Goal: Task Accomplishment & Management: Use online tool/utility

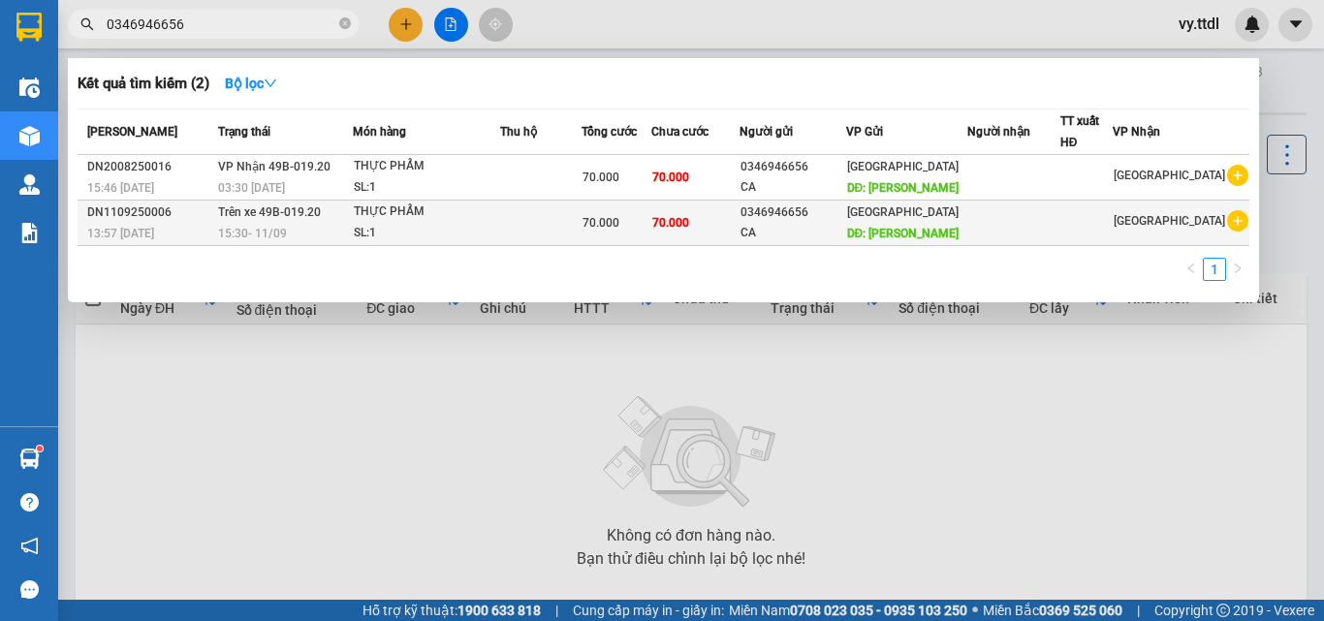
type input "0346946656"
click at [417, 232] on div "SL: 1" at bounding box center [426, 233] width 145 height 21
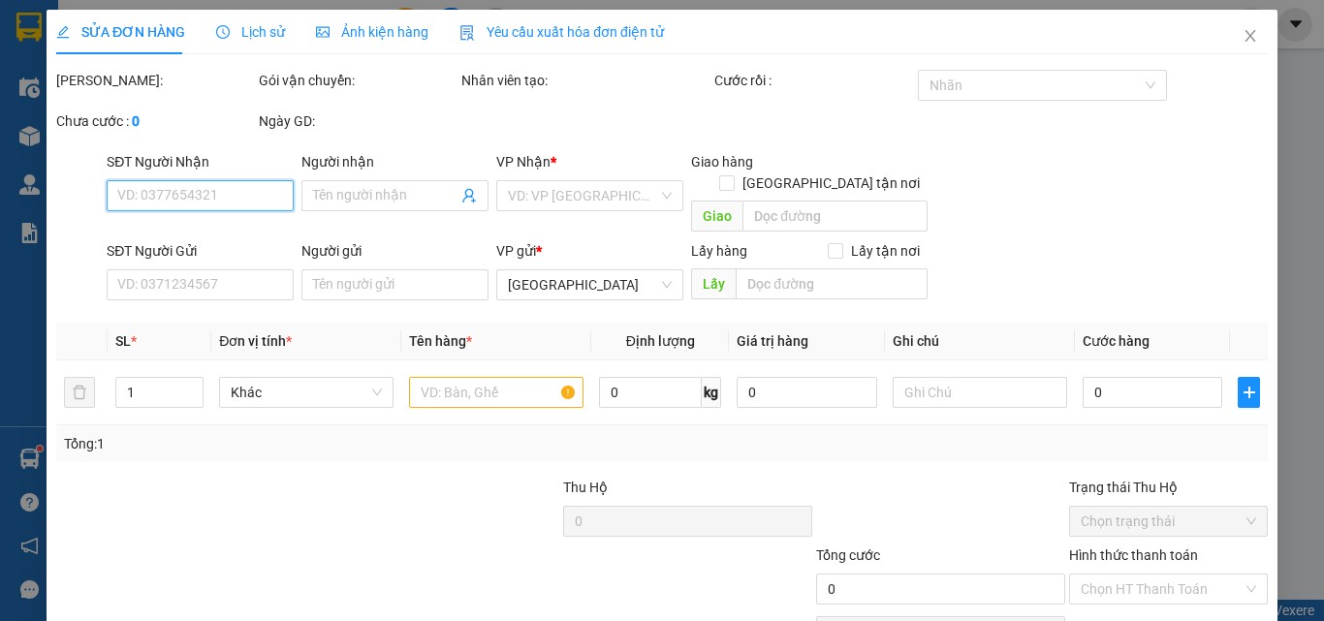
type input "0346946656"
type input "CA"
type input "[PERSON_NAME]"
type input "70.000"
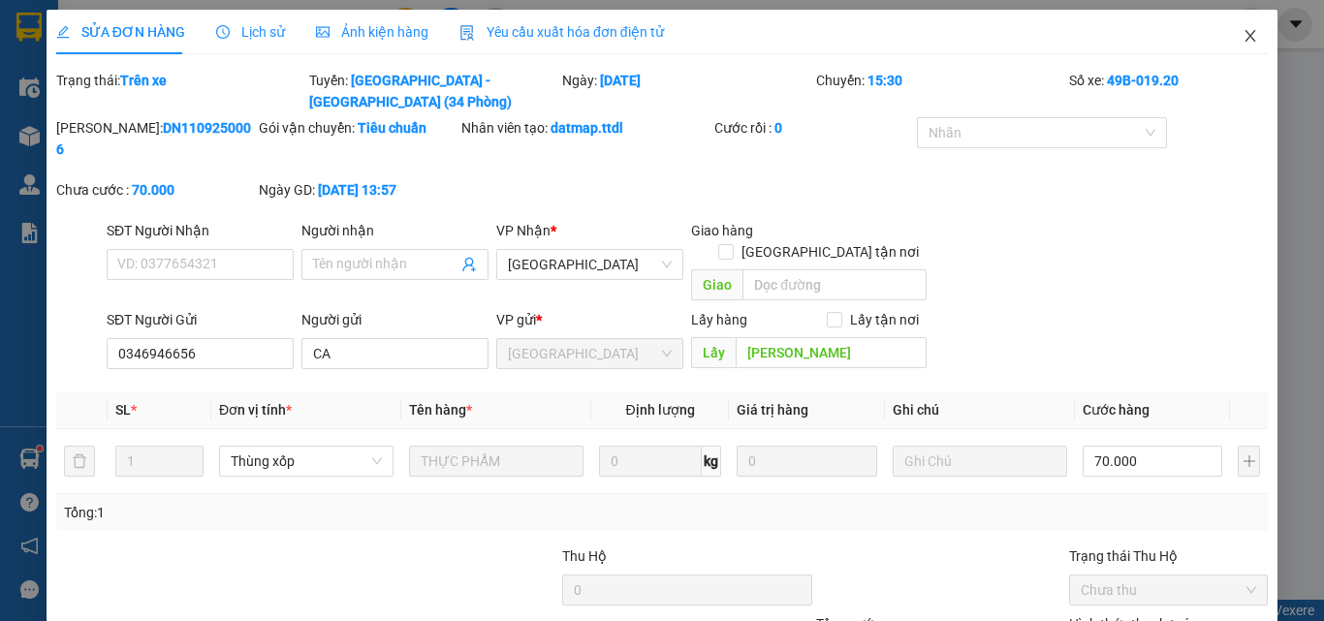
click at [1243, 31] on icon "close" at bounding box center [1251, 36] width 16 height 16
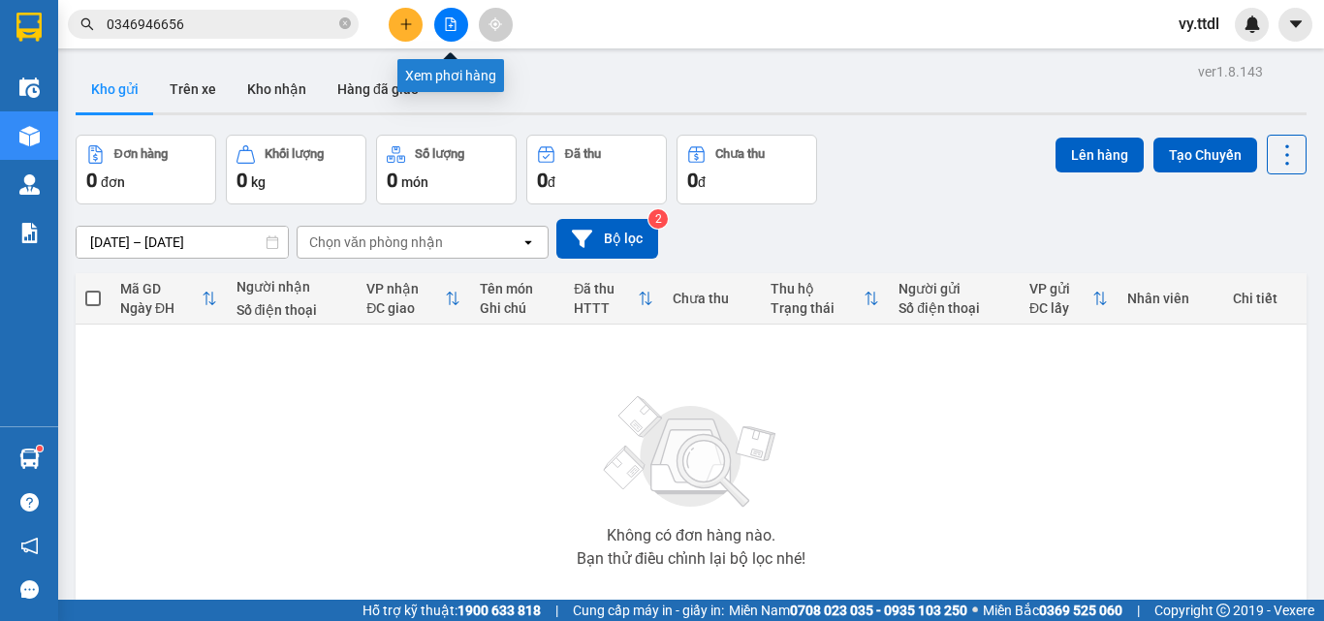
click at [455, 33] on button at bounding box center [451, 25] width 34 height 34
